Goal: Check status: Check status

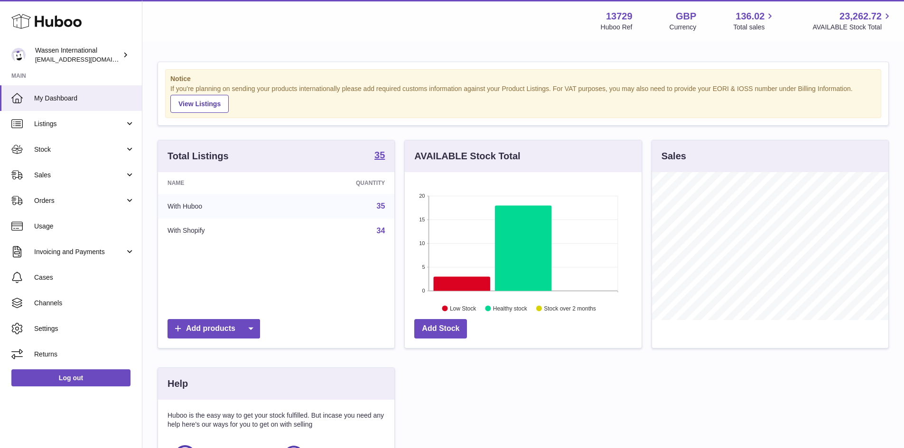
scroll to position [474440, 474352]
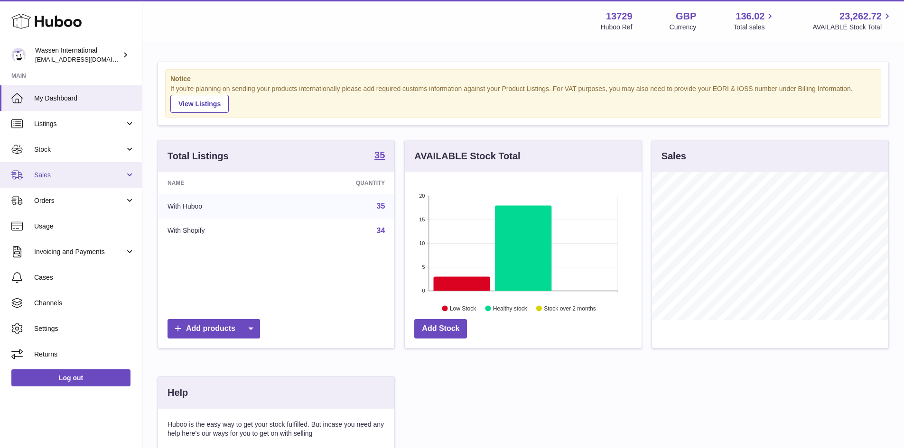
click at [84, 177] on span "Sales" at bounding box center [79, 175] width 91 height 9
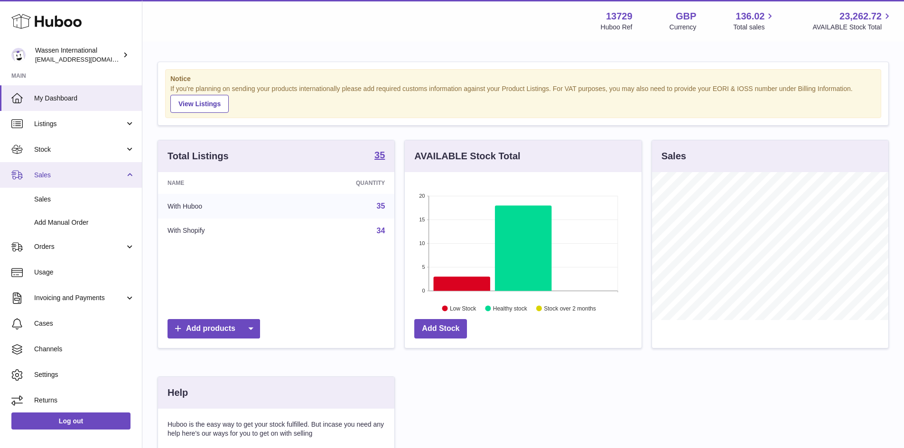
click at [75, 180] on link "Sales" at bounding box center [71, 175] width 142 height 26
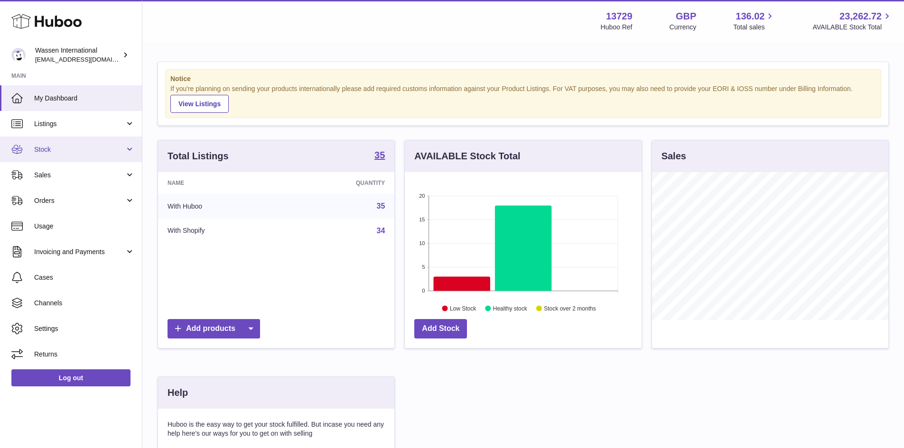
click at [99, 150] on span "Stock" at bounding box center [79, 149] width 91 height 9
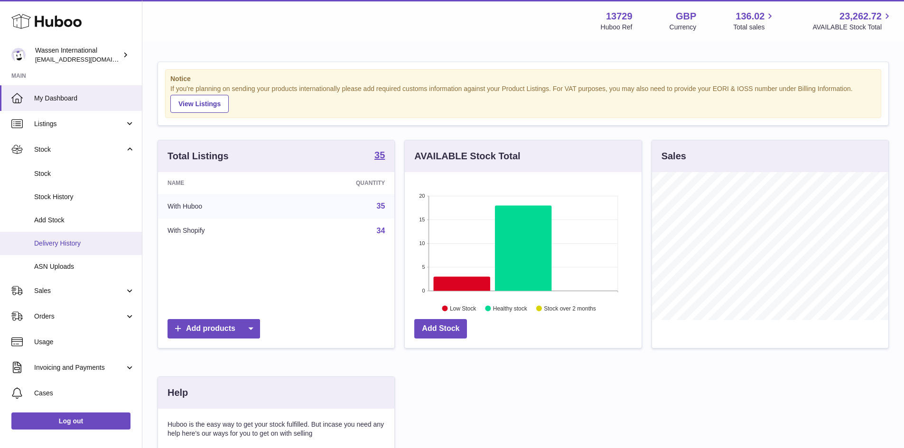
click at [72, 239] on span "Delivery History" at bounding box center [84, 243] width 101 height 9
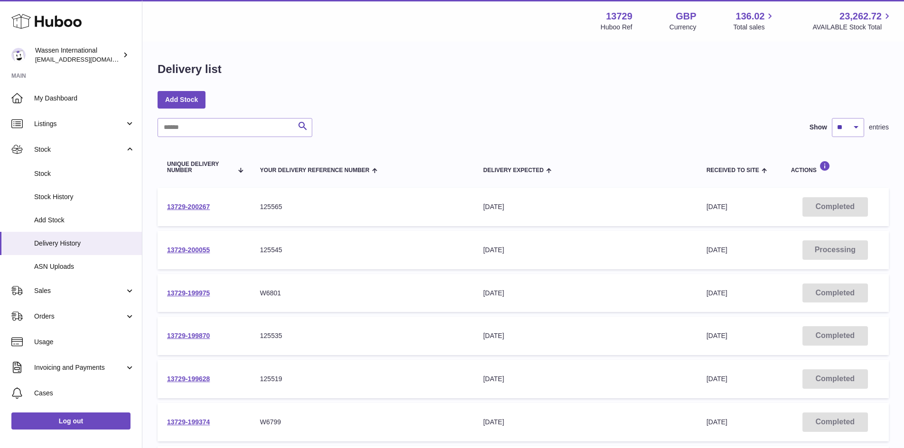
click at [413, 114] on div "Delivery list Add Stock Search Show ** ** ** *** entries Unique Delivery Number…" at bounding box center [523, 352] width 762 height 619
